Goal: Task Accomplishment & Management: Manage account settings

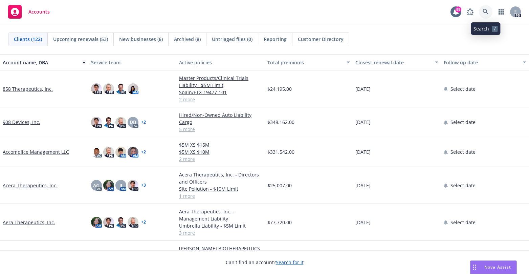
click at [487, 12] on icon at bounding box center [485, 12] width 6 height 6
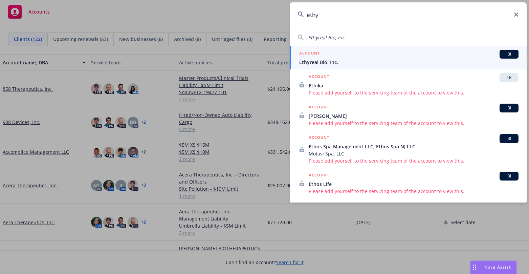
type input "ethy"
click at [343, 63] on span "Ethyreal Bio, Inc." at bounding box center [408, 62] width 219 height 7
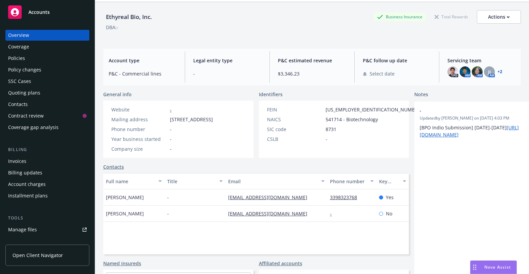
scroll to position [34, 0]
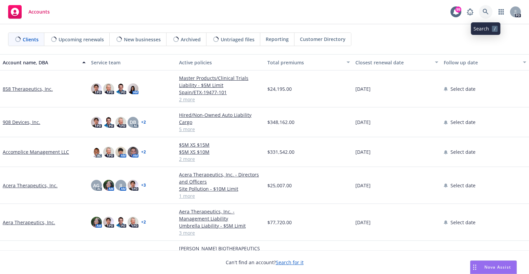
click at [485, 13] on icon at bounding box center [485, 12] width 6 height 6
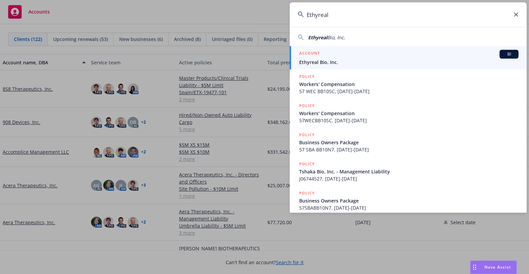
type input "Ethyreal"
click at [335, 55] on div "ACCOUNT BI" at bounding box center [408, 54] width 219 height 9
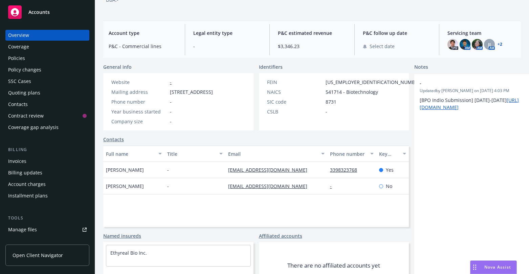
scroll to position [87, 0]
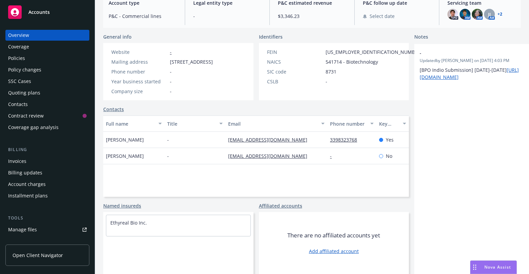
click at [108, 110] on link "Contacts" at bounding box center [113, 109] width 21 height 7
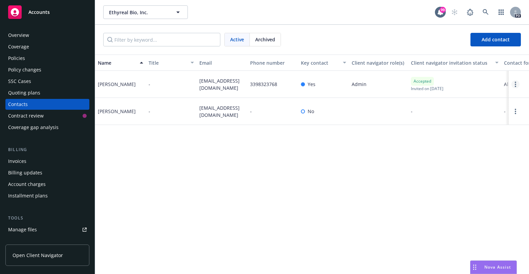
click at [514, 85] on link "Open options" at bounding box center [515, 84] width 8 height 8
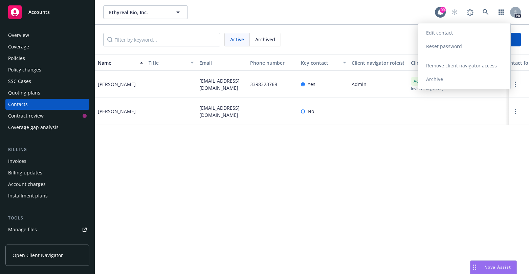
click at [441, 78] on link "Archive" at bounding box center [464, 79] width 92 height 14
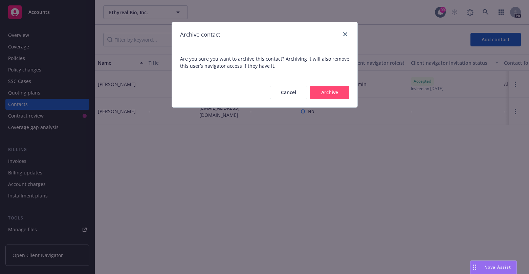
click at [339, 96] on button "Archive" at bounding box center [329, 93] width 39 height 14
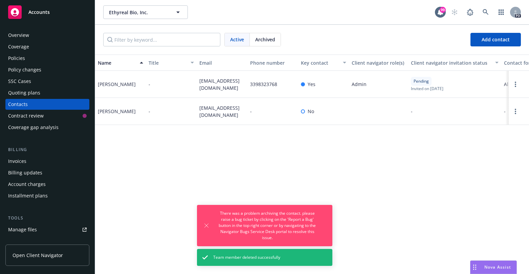
click at [384, 186] on div "Name Title Email Phone number Key contact Client navigator role(s) Client navig…" at bounding box center [312, 163] width 434 height 219
click at [394, 180] on div "Name Title Email Phone number Key contact Client navigator role(s) Client navig…" at bounding box center [312, 163] width 434 height 219
click at [496, 40] on span "Add contact" at bounding box center [495, 39] width 28 height 6
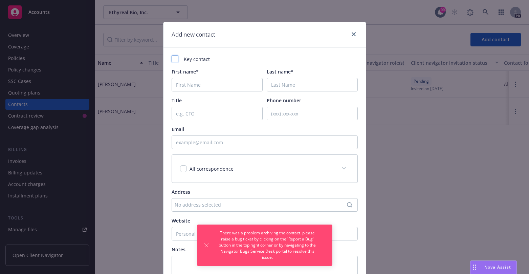
click at [171, 58] on div at bounding box center [174, 58] width 7 height 7
checkbox input "true"
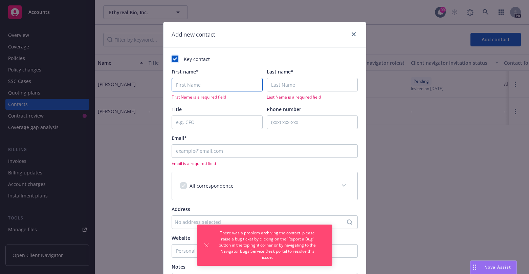
click at [176, 82] on input "First name*" at bounding box center [216, 85] width 91 height 14
type input "Michael"
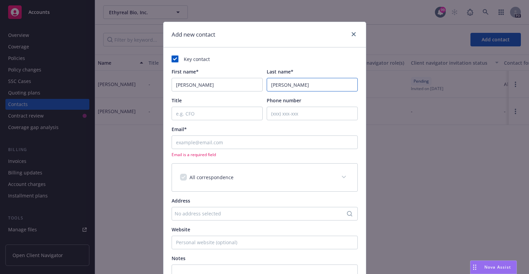
type input "Cifone"
click at [171, 141] on input "Email*" at bounding box center [264, 142] width 186 height 14
click at [183, 140] on input "Email*" at bounding box center [264, 142] width 186 height 14
paste input "mcifone@twinoaksllp.com"
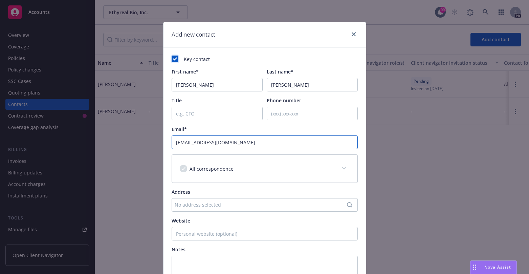
scroll to position [88, 0]
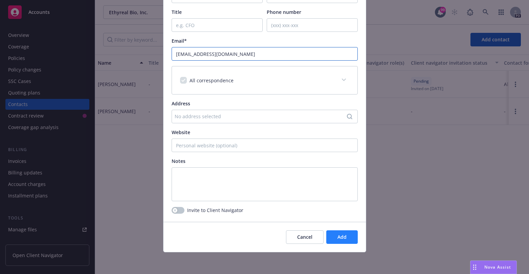
type input "mcifone@twinoaksllp.com"
click at [344, 234] on button "Add" at bounding box center [341, 237] width 31 height 14
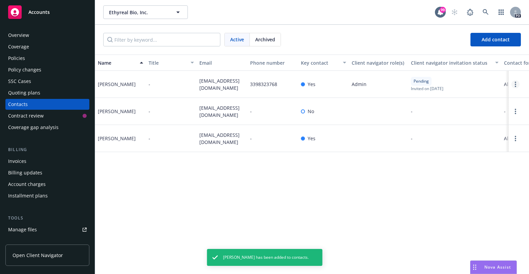
click at [514, 86] on link "Open options" at bounding box center [515, 84] width 8 height 8
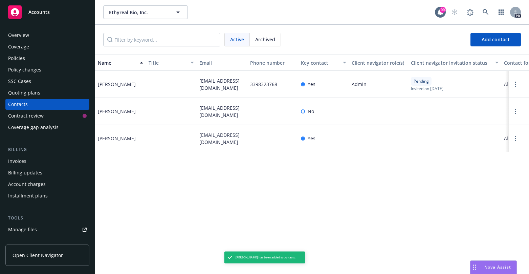
click at [489, 32] on div "Active Archived Add contact" at bounding box center [312, 40] width 434 height 30
click at [517, 85] on link "Open options" at bounding box center [515, 84] width 8 height 8
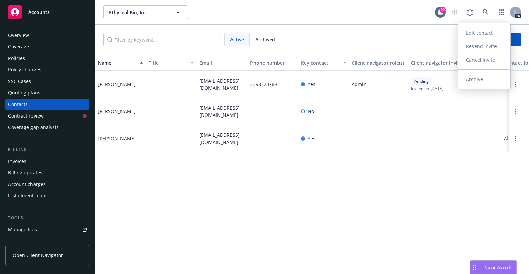
click at [481, 36] on link "Edit contact" at bounding box center [484, 33] width 52 height 14
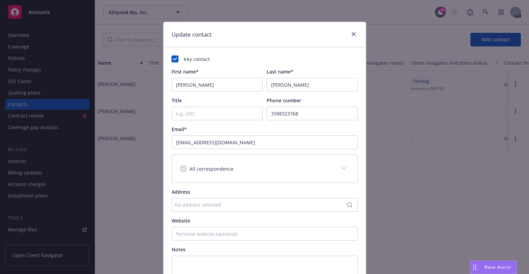
click at [173, 57] on rect at bounding box center [174, 58] width 7 height 7
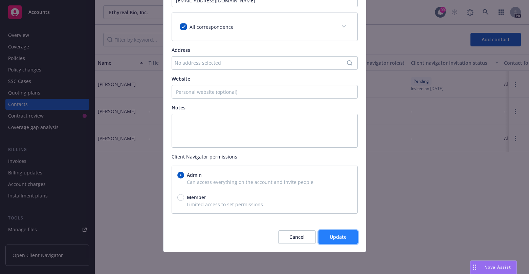
click at [326, 237] on button "Update" at bounding box center [337, 237] width 39 height 14
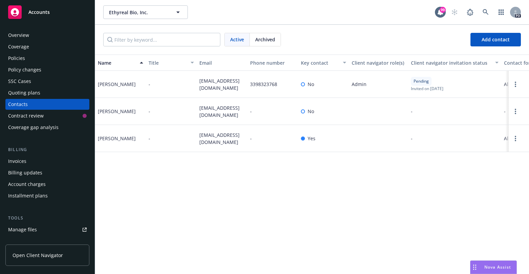
click at [9, 57] on div "Policies" at bounding box center [16, 58] width 17 height 11
